Goal: Transaction & Acquisition: Obtain resource

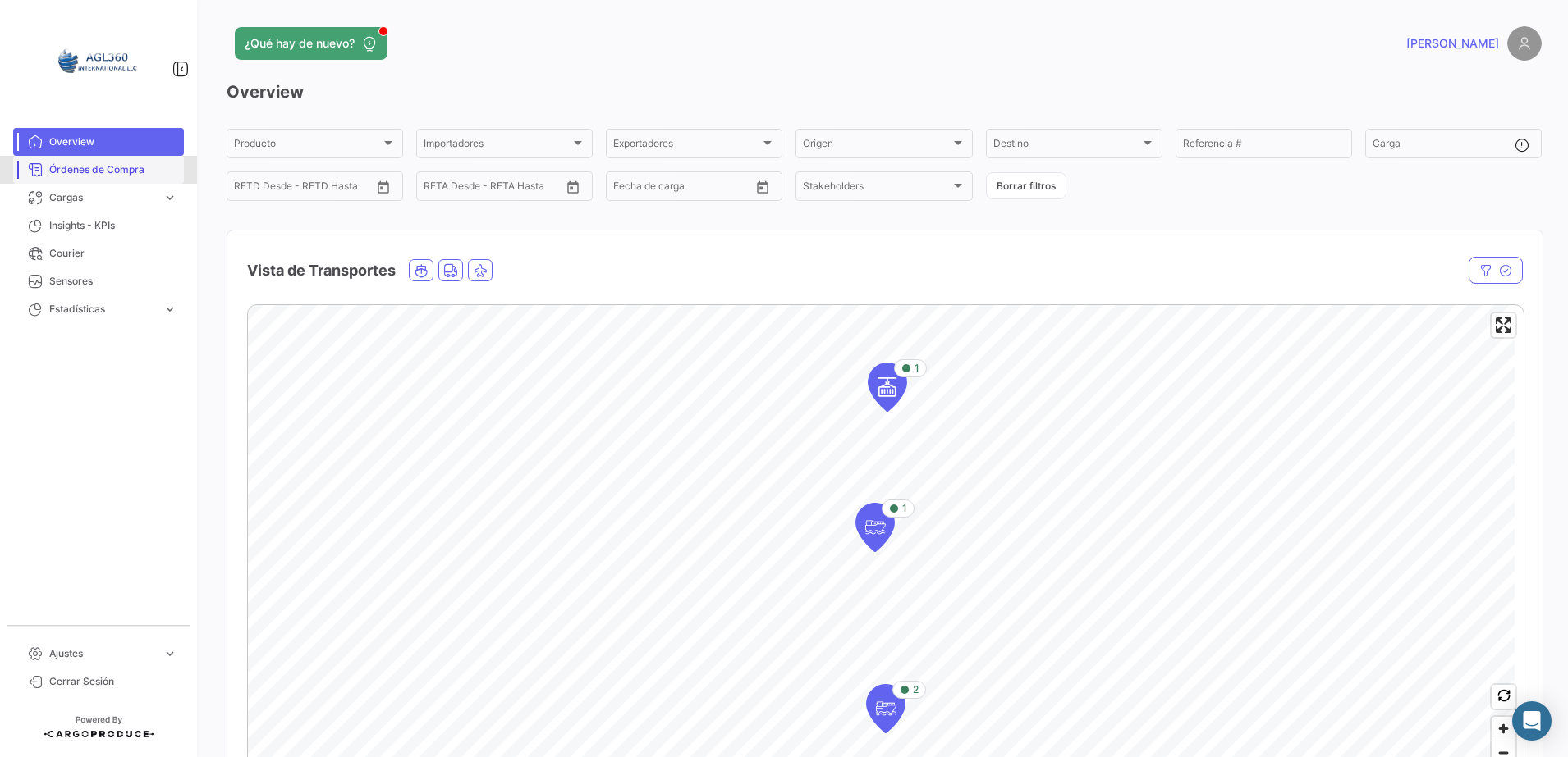
click at [106, 169] on span "Órdenes de Compra" at bounding box center [114, 170] width 128 height 15
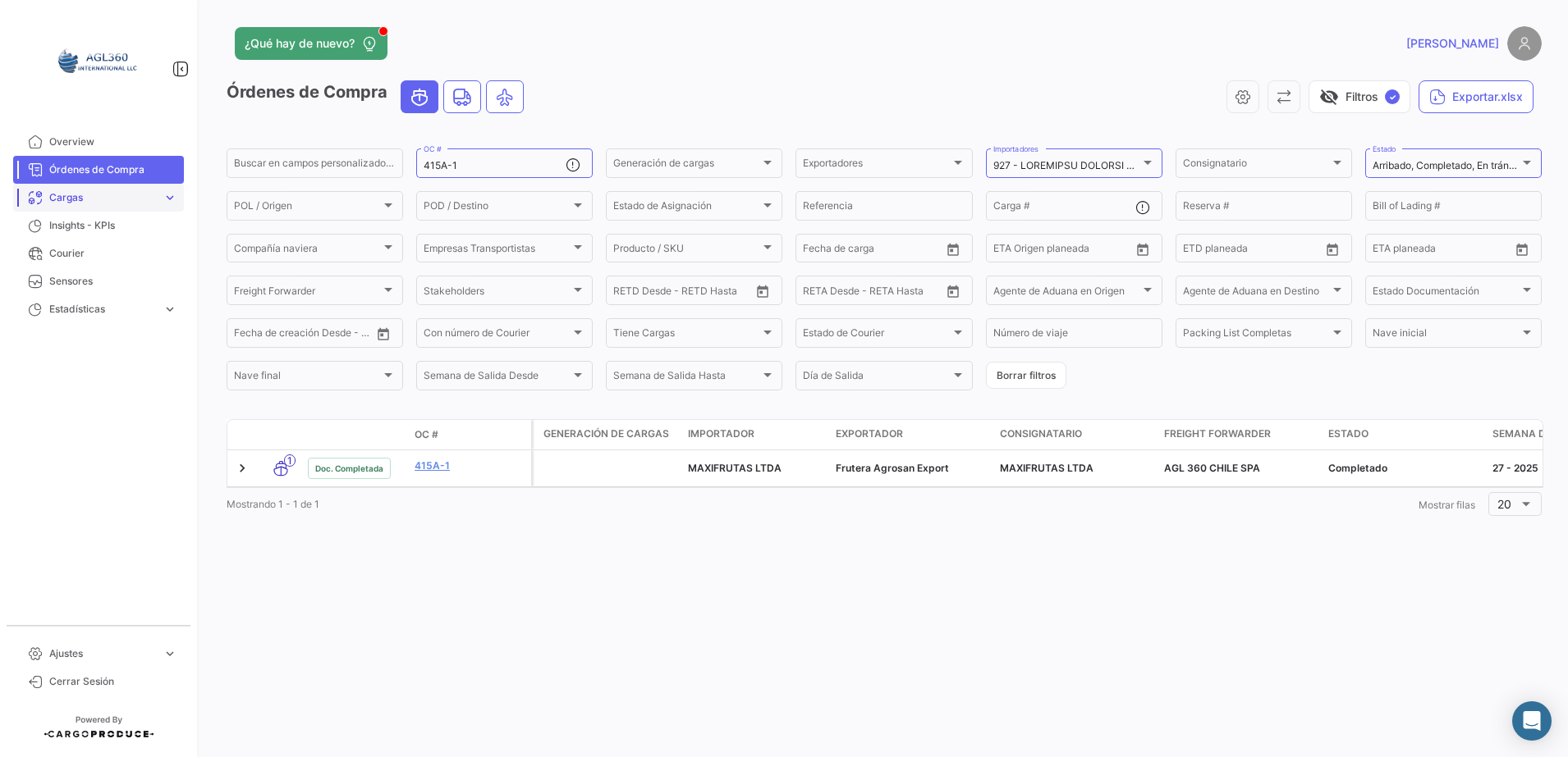
click at [122, 192] on span "Cargas" at bounding box center [102, 198] width 107 height 15
click at [110, 261] on span "Cargas Marítimas" at bounding box center [84, 260] width 83 height 15
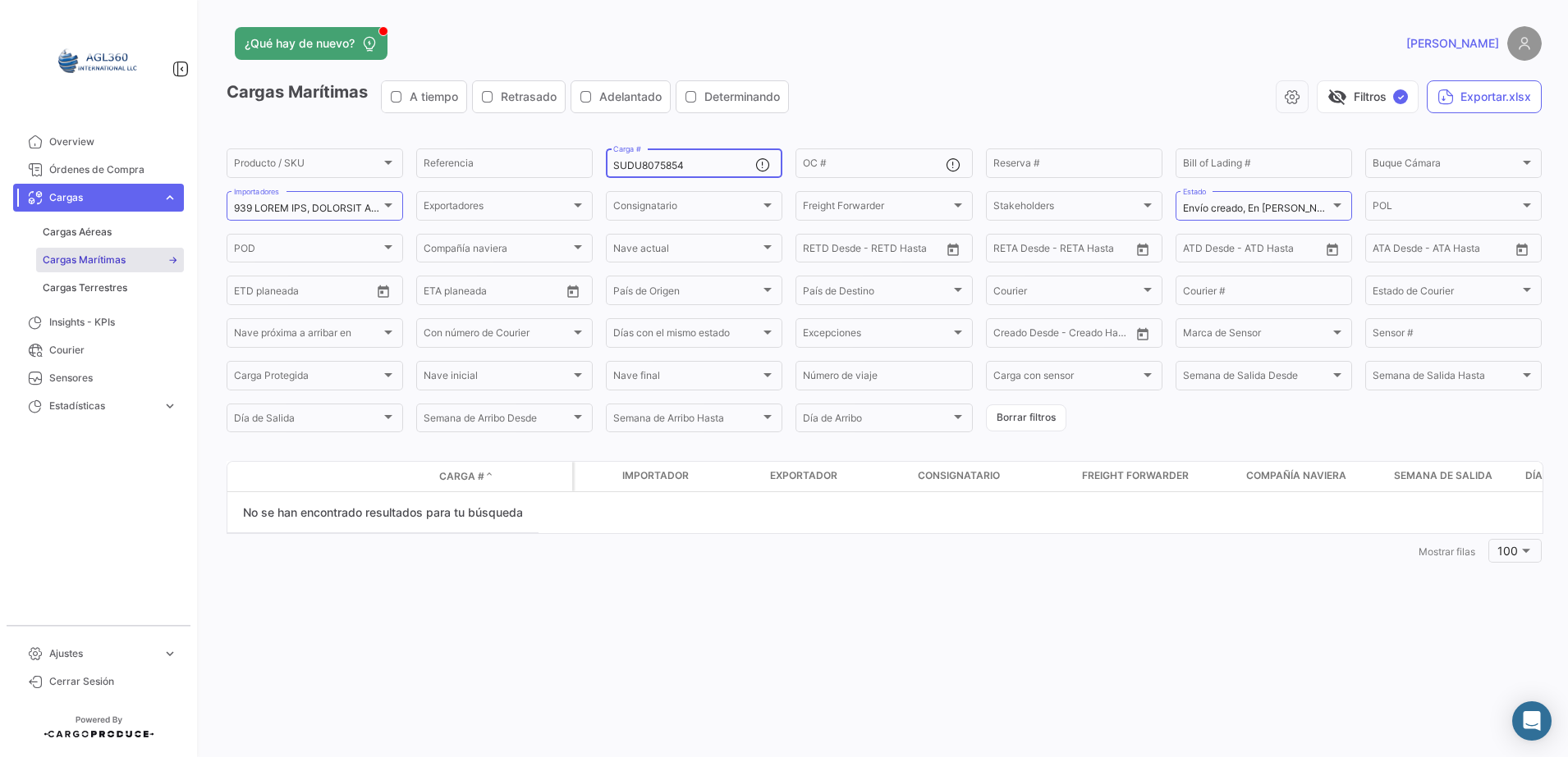
click at [718, 164] on input "SUDU8075854" at bounding box center [684, 166] width 142 height 11
type input "S"
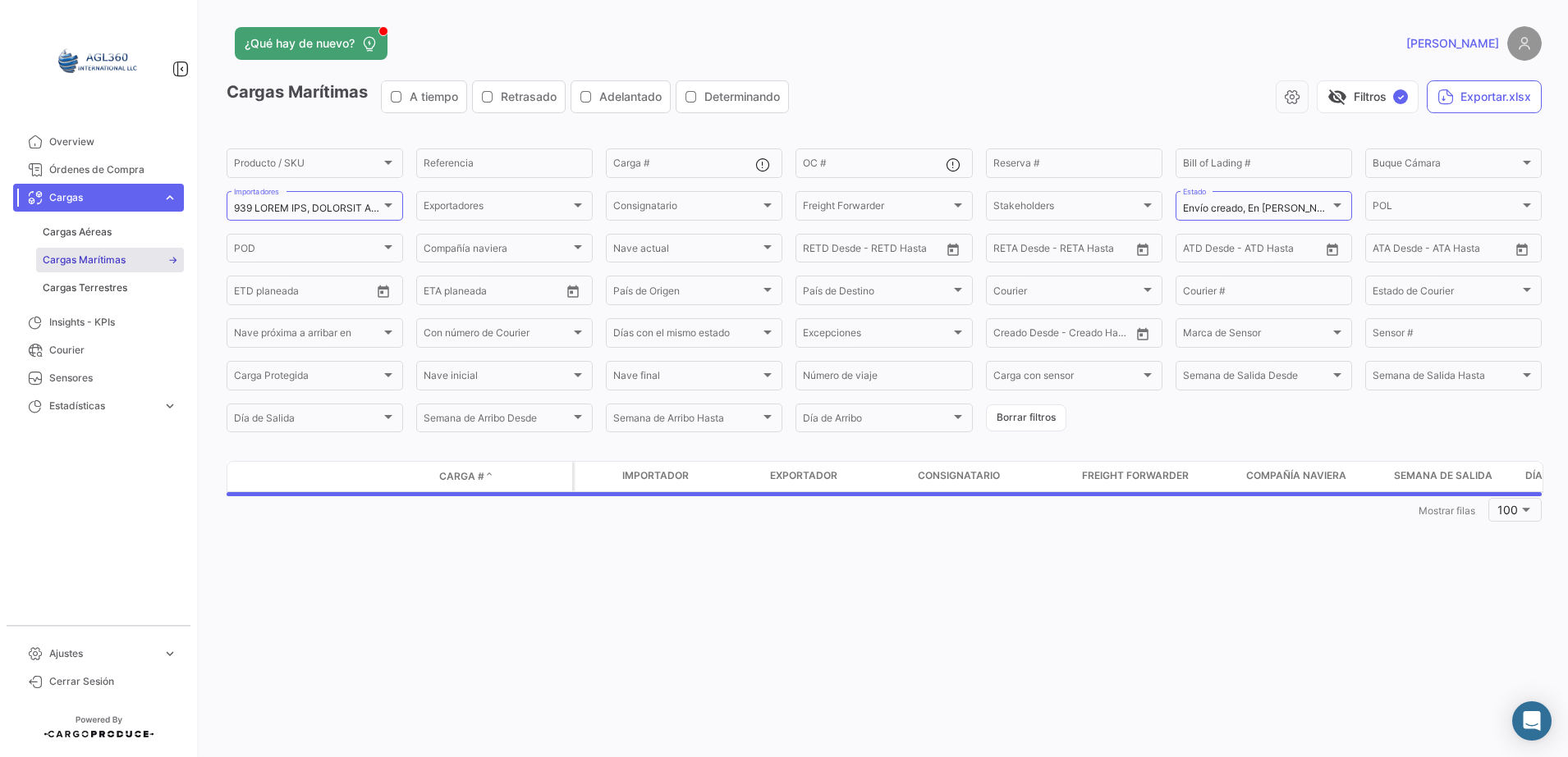
click at [866, 109] on div "visibility_off Filtros ✓ Exportar.xlsx" at bounding box center [1172, 96] width 740 height 33
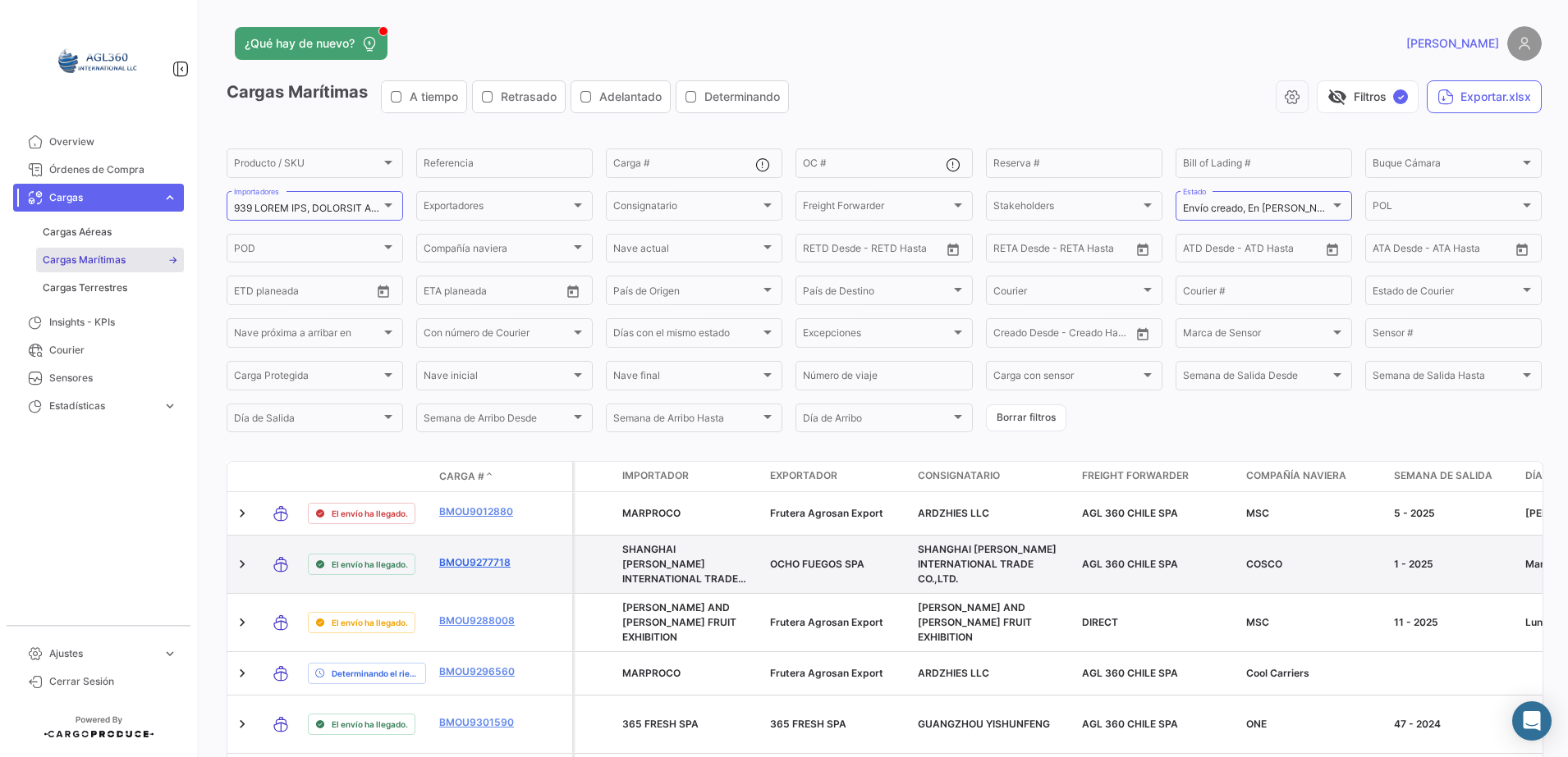
click at [458, 560] on link "BMOU9277718" at bounding box center [482, 563] width 86 height 15
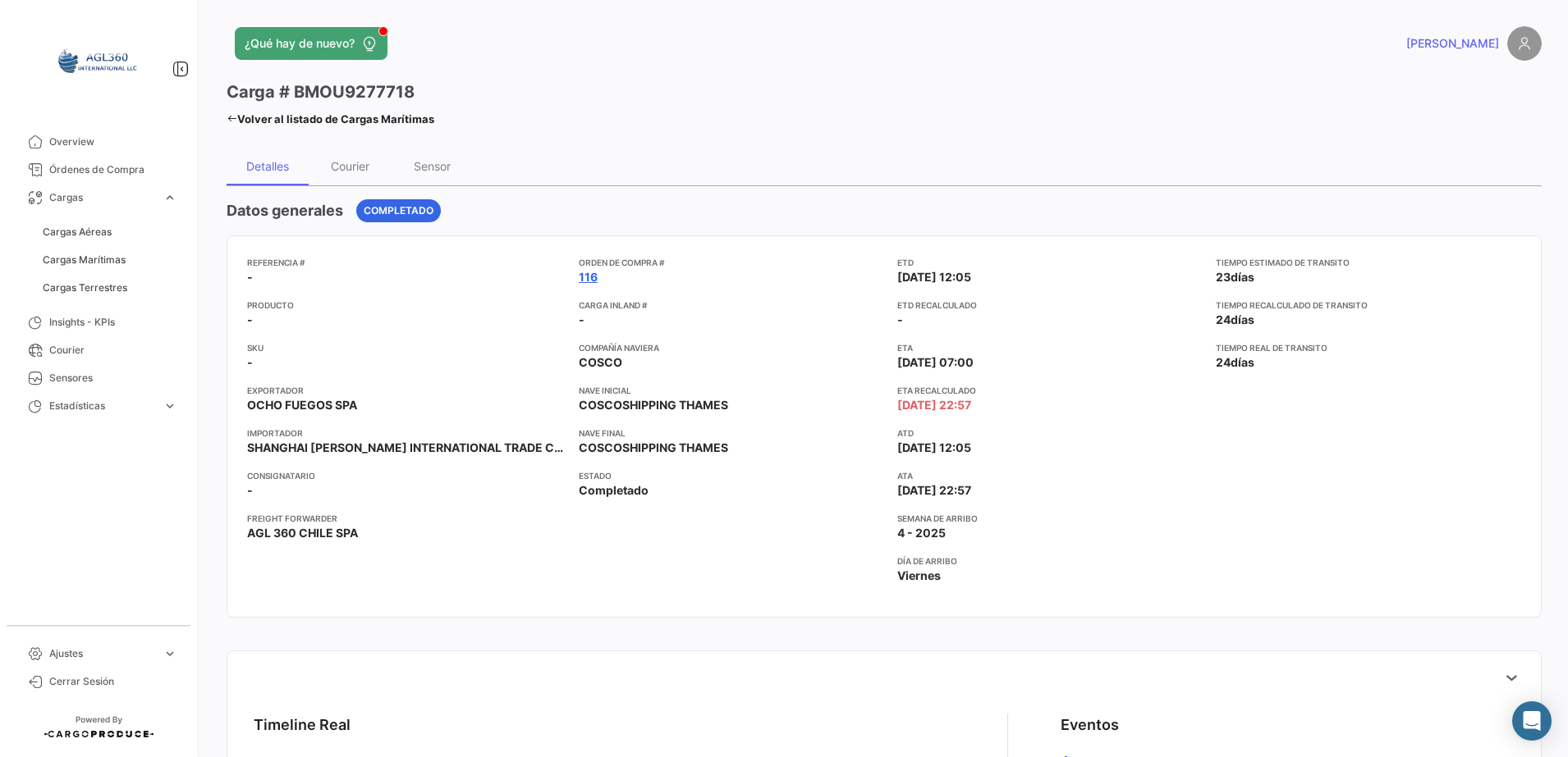
click at [579, 270] on link "116" at bounding box center [588, 277] width 19 height 17
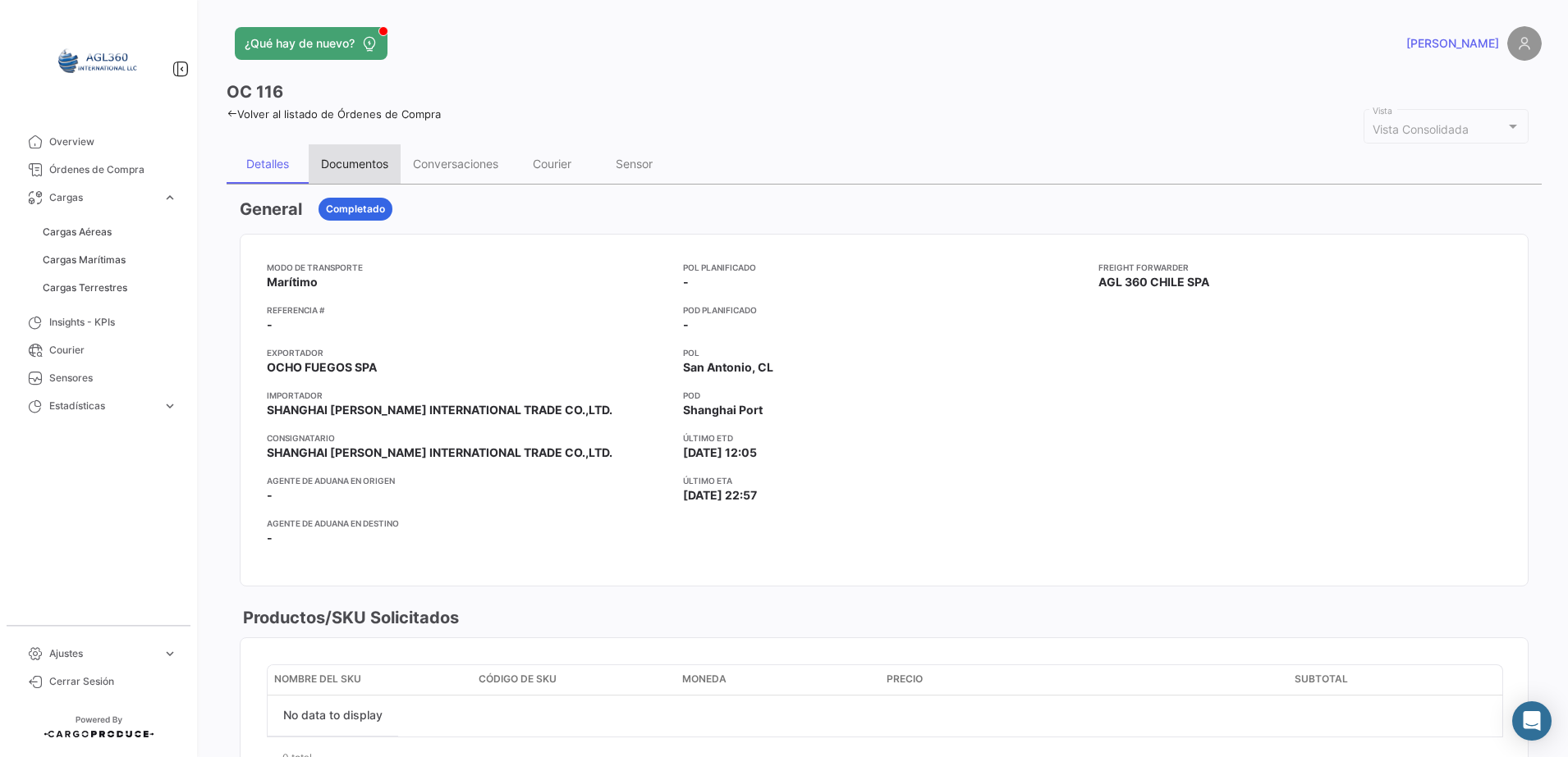
click at [379, 166] on div "Documentos" at bounding box center [355, 163] width 67 height 14
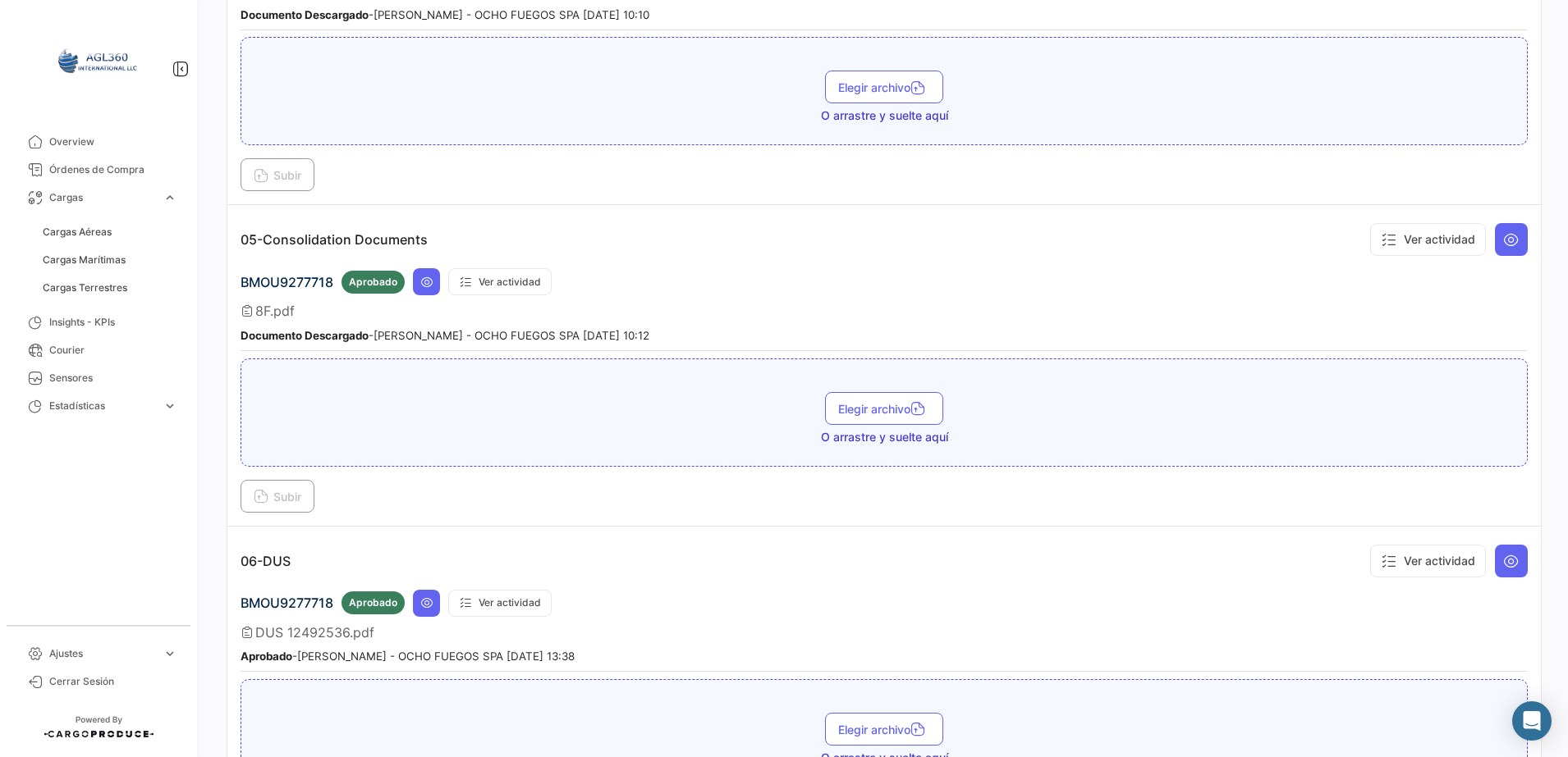
scroll to position [1386, 0]
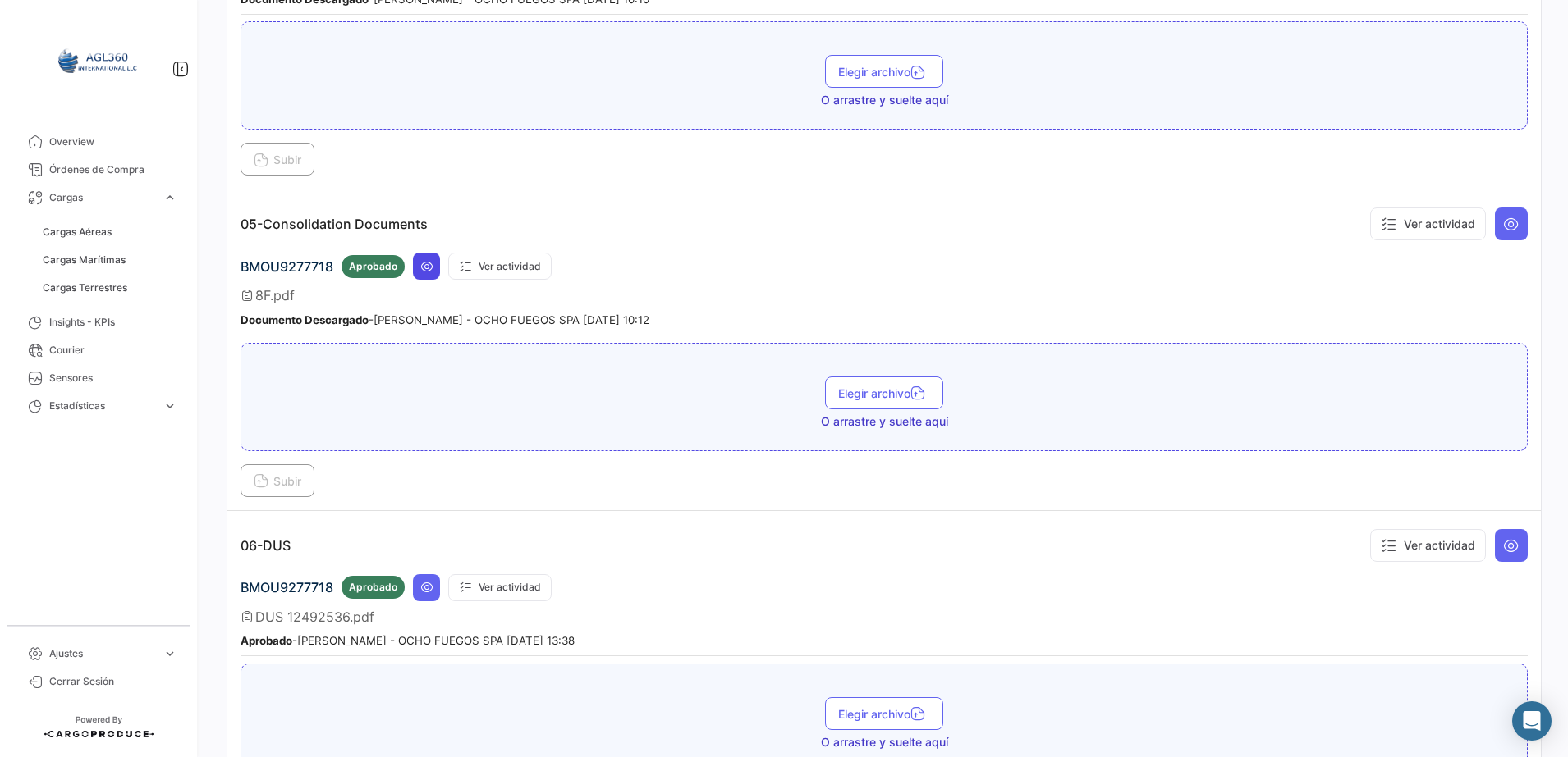
click at [421, 272] on icon at bounding box center [427, 267] width 13 height 13
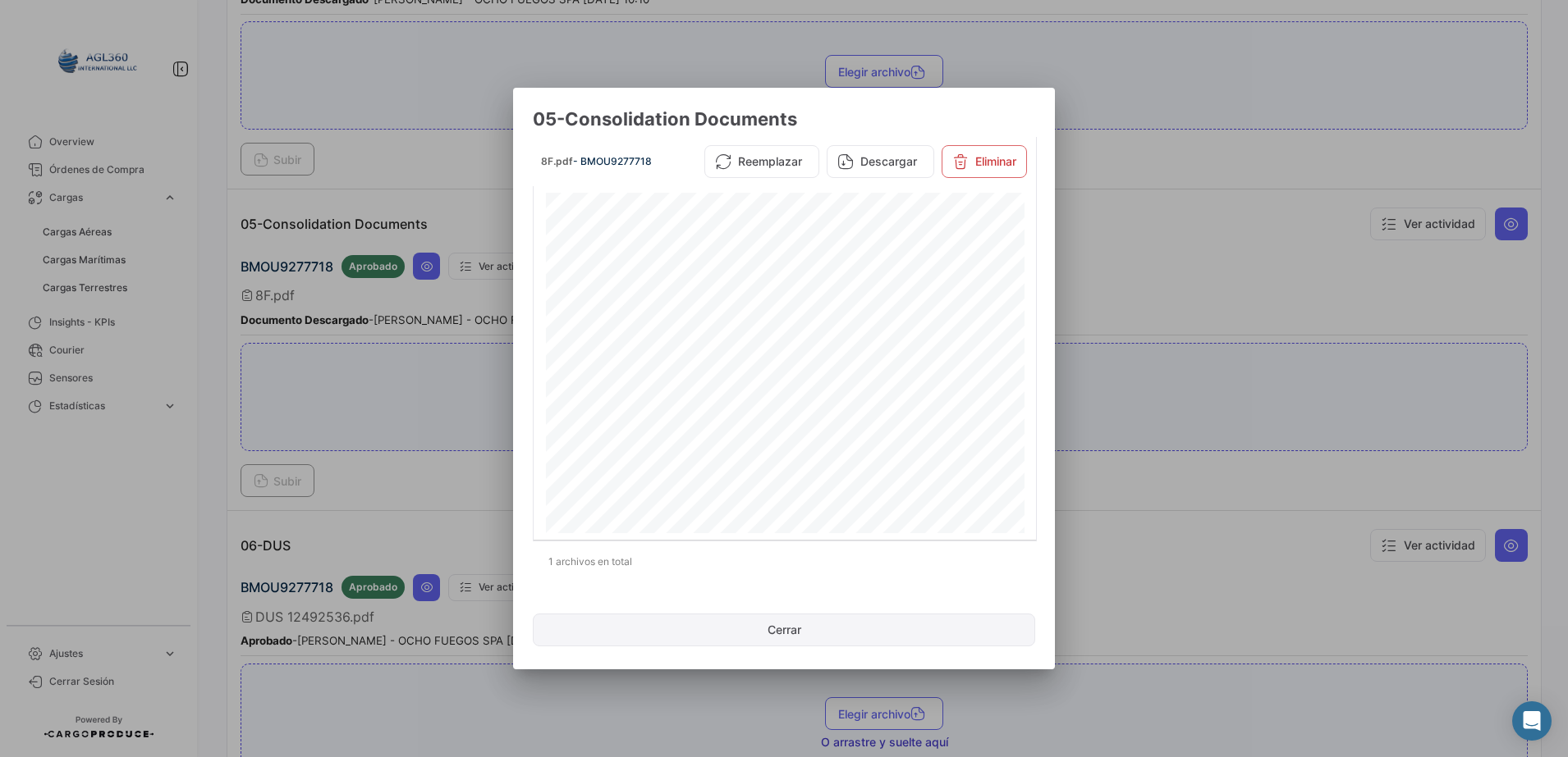
click at [792, 635] on button "Cerrar" at bounding box center [784, 630] width 503 height 33
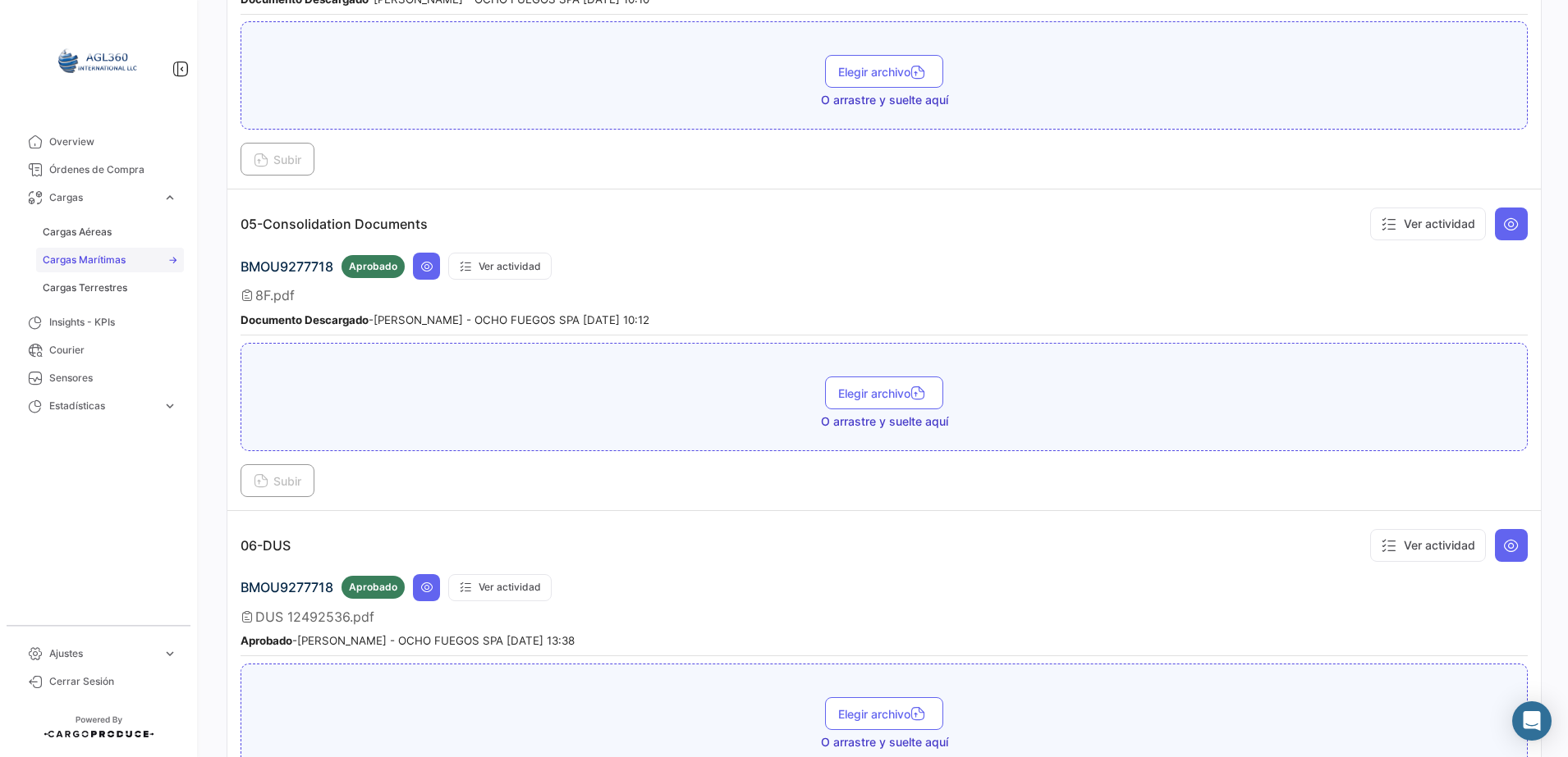
click at [101, 261] on span "Cargas Marítimas" at bounding box center [84, 260] width 83 height 15
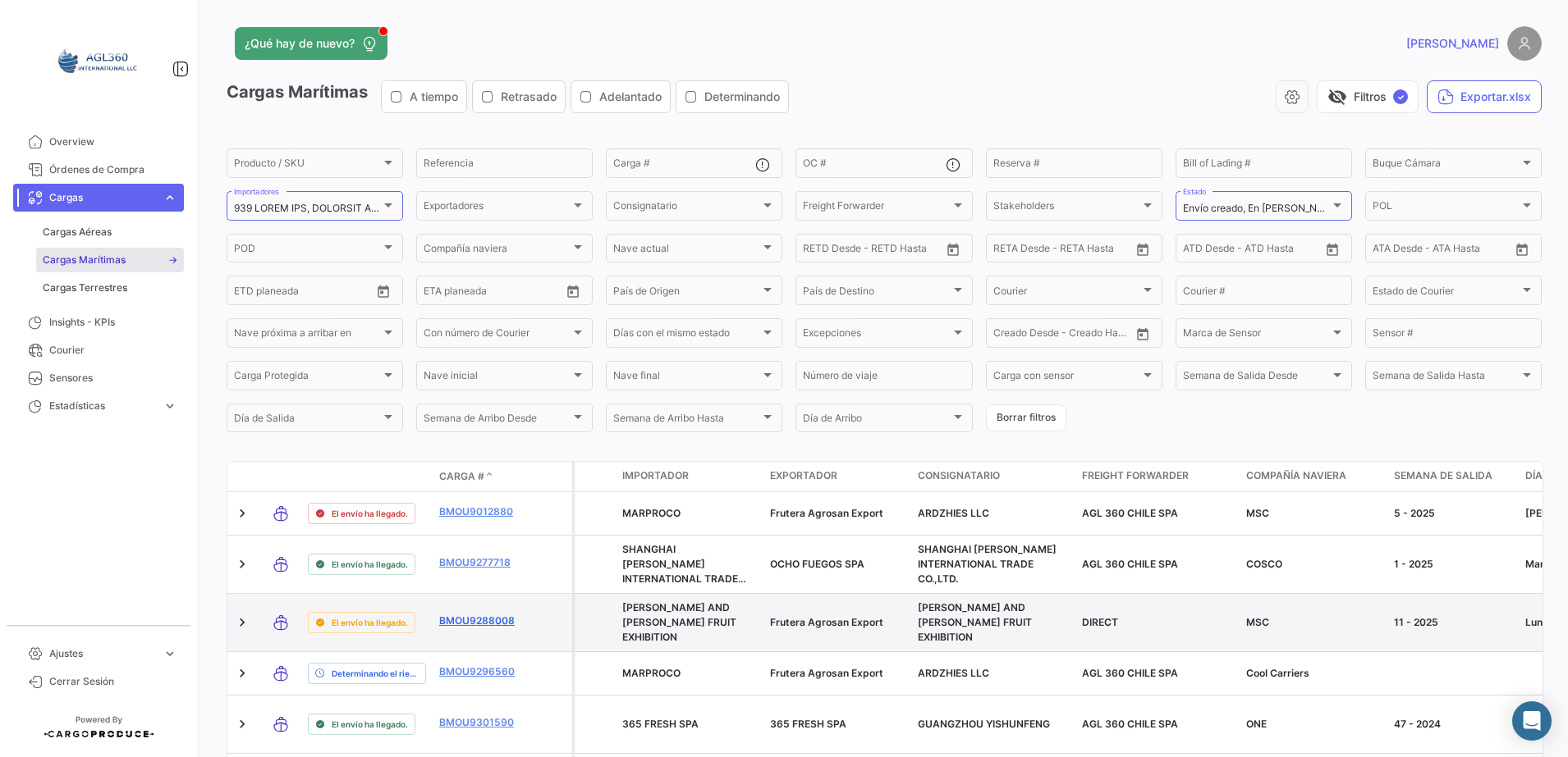
click at [472, 614] on link "BMOU9288008" at bounding box center [482, 621] width 86 height 15
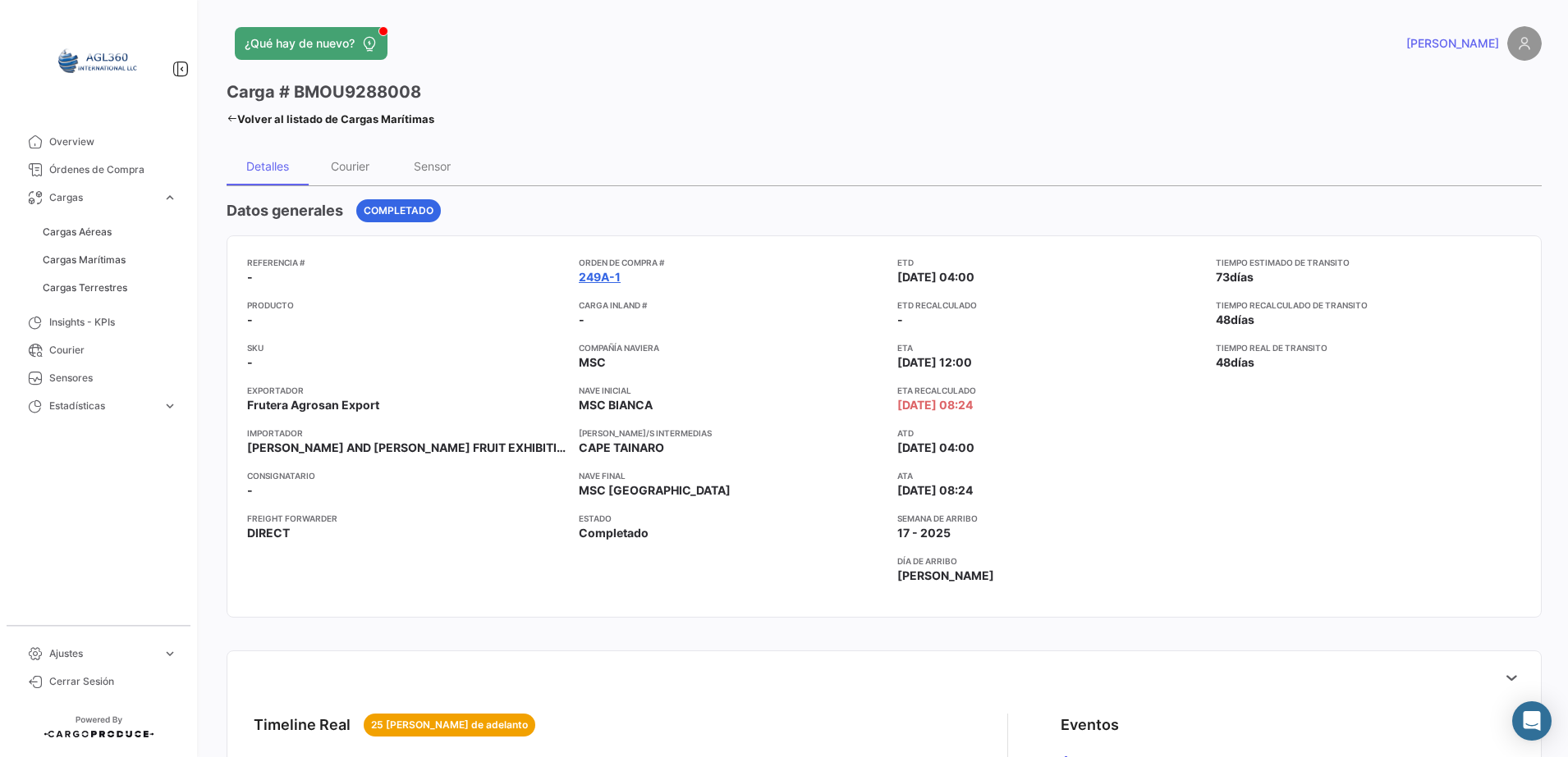
click at [593, 278] on link "249A-1" at bounding box center [599, 277] width 42 height 17
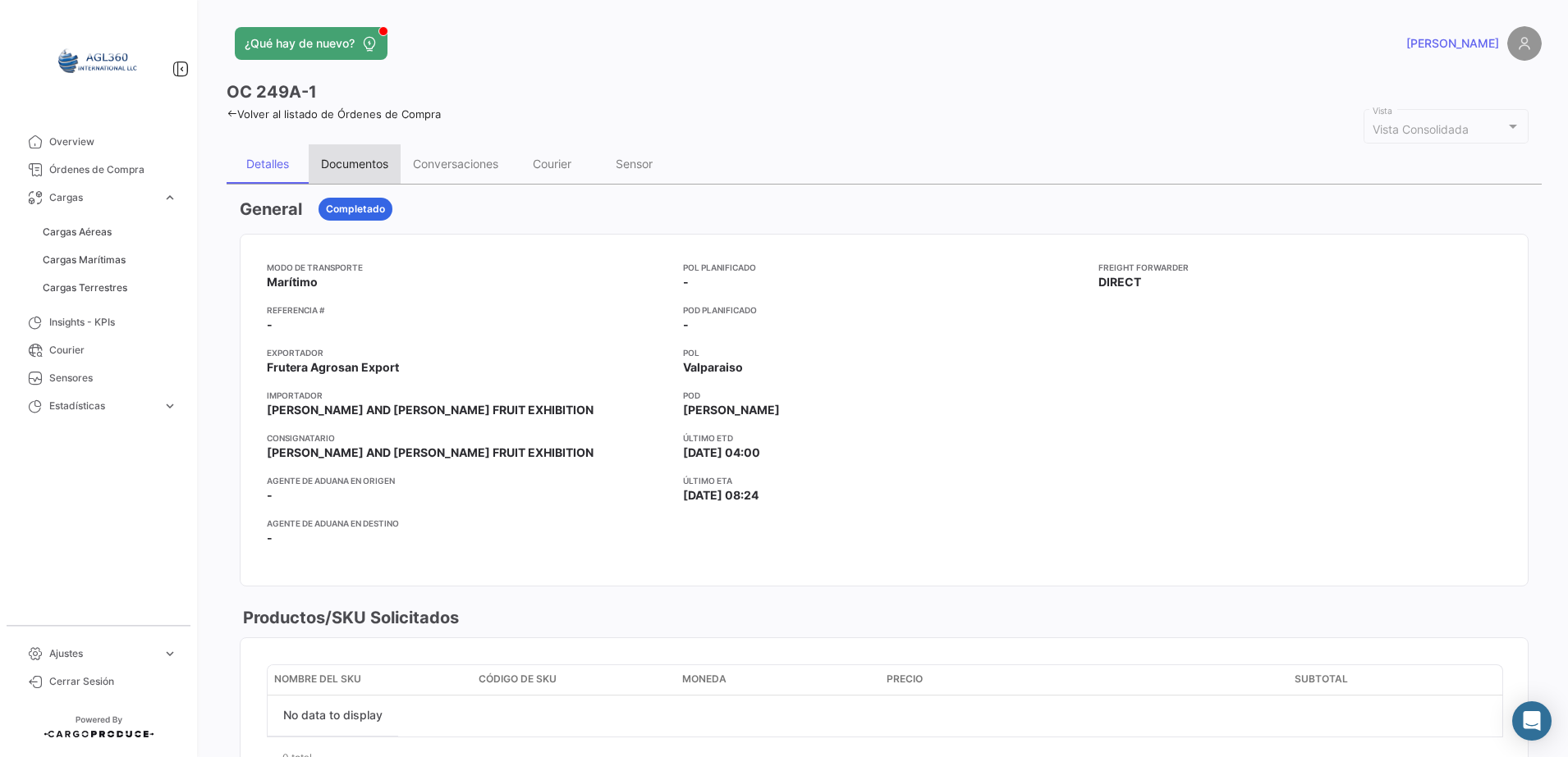
click at [346, 151] on div "Documentos" at bounding box center [355, 164] width 92 height 39
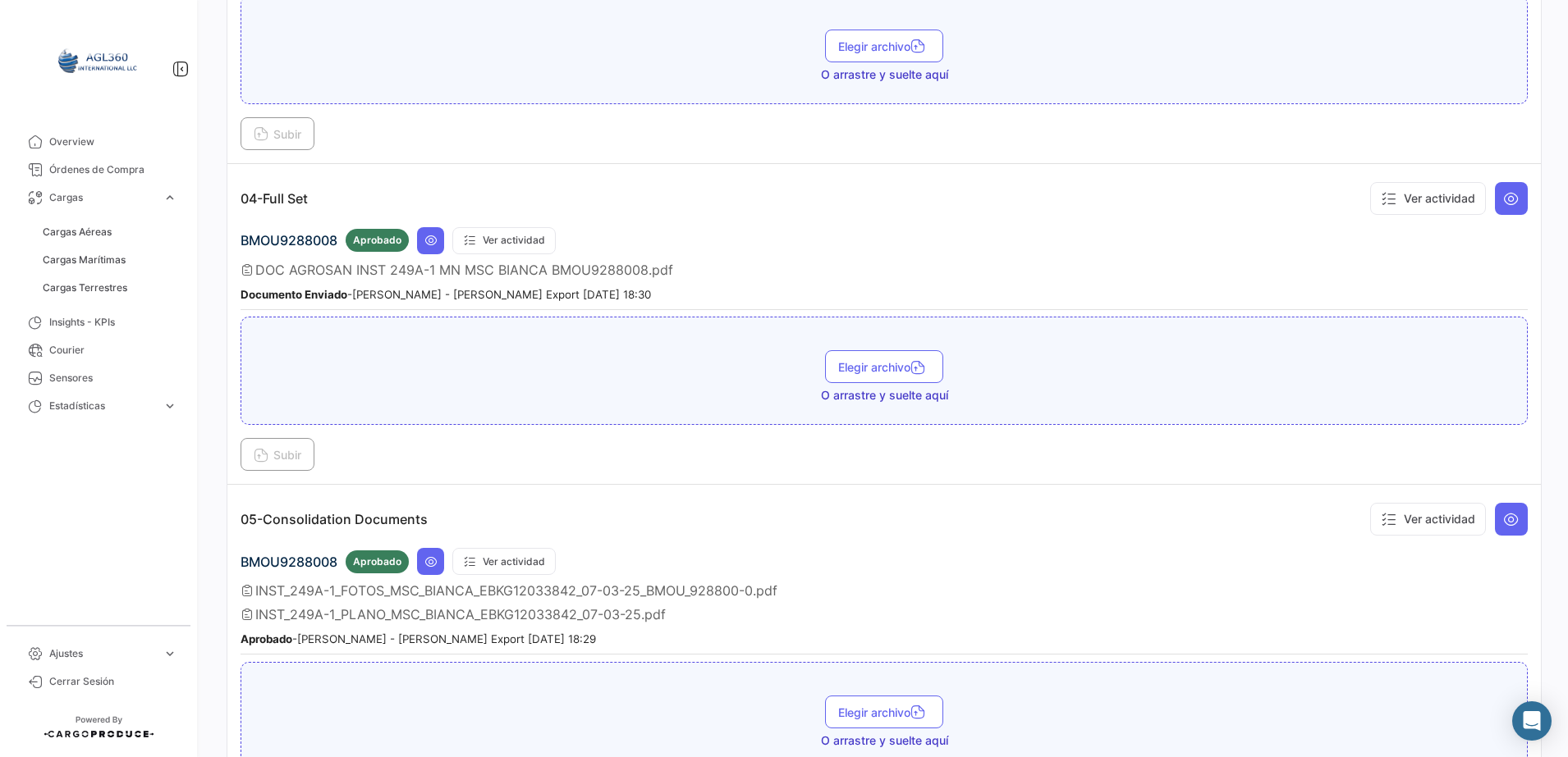
scroll to position [1093, 0]
click at [434, 563] on icon at bounding box center [431, 559] width 13 height 13
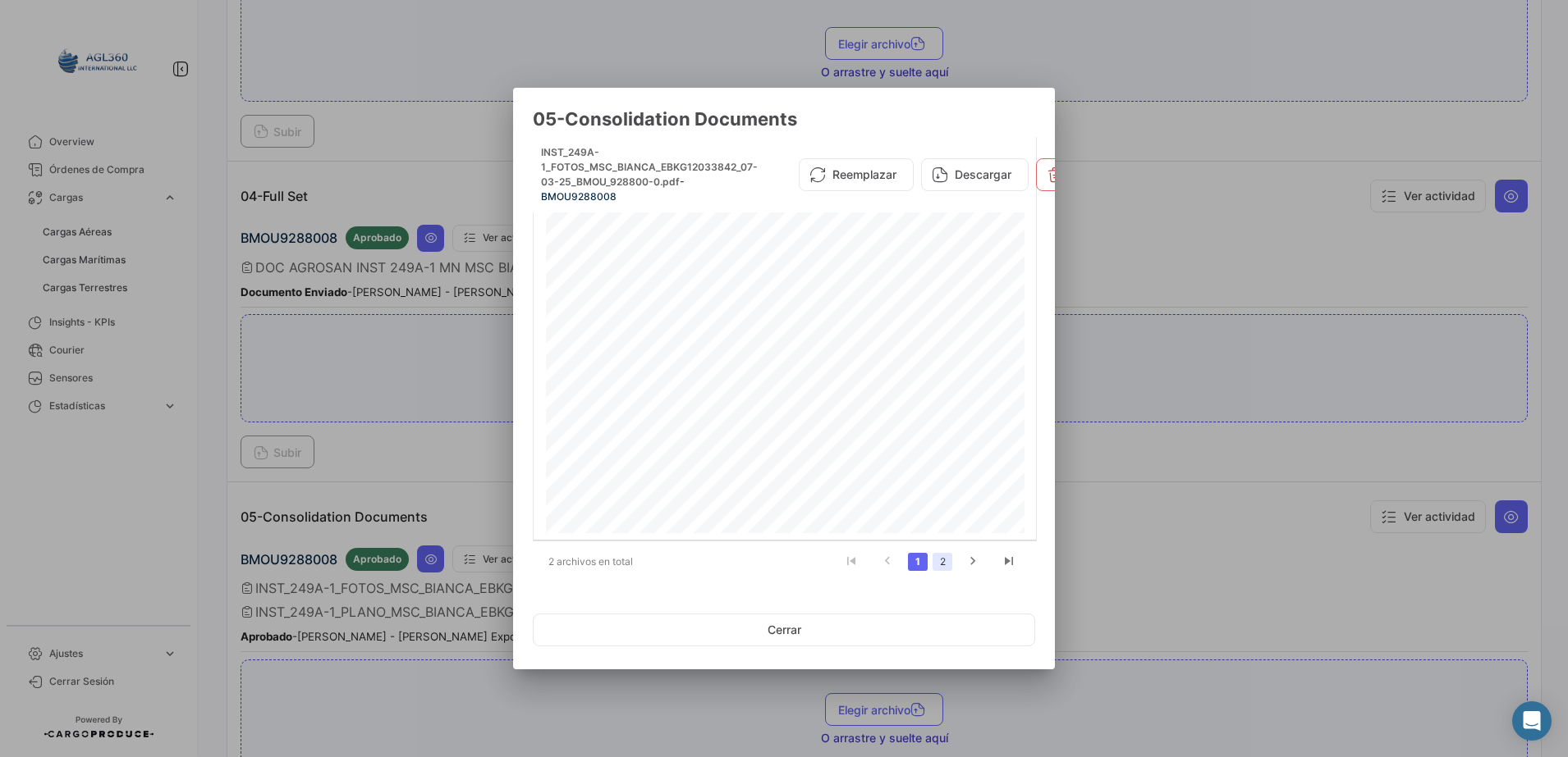
click at [944, 552] on link "2" at bounding box center [942, 561] width 20 height 18
click at [918, 552] on link "1" at bounding box center [918, 561] width 20 height 18
click at [943, 560] on link "2" at bounding box center [942, 561] width 20 height 18
click at [976, 173] on button "Descargar" at bounding box center [976, 166] width 108 height 33
